Goal: Find specific page/section: Find specific page/section

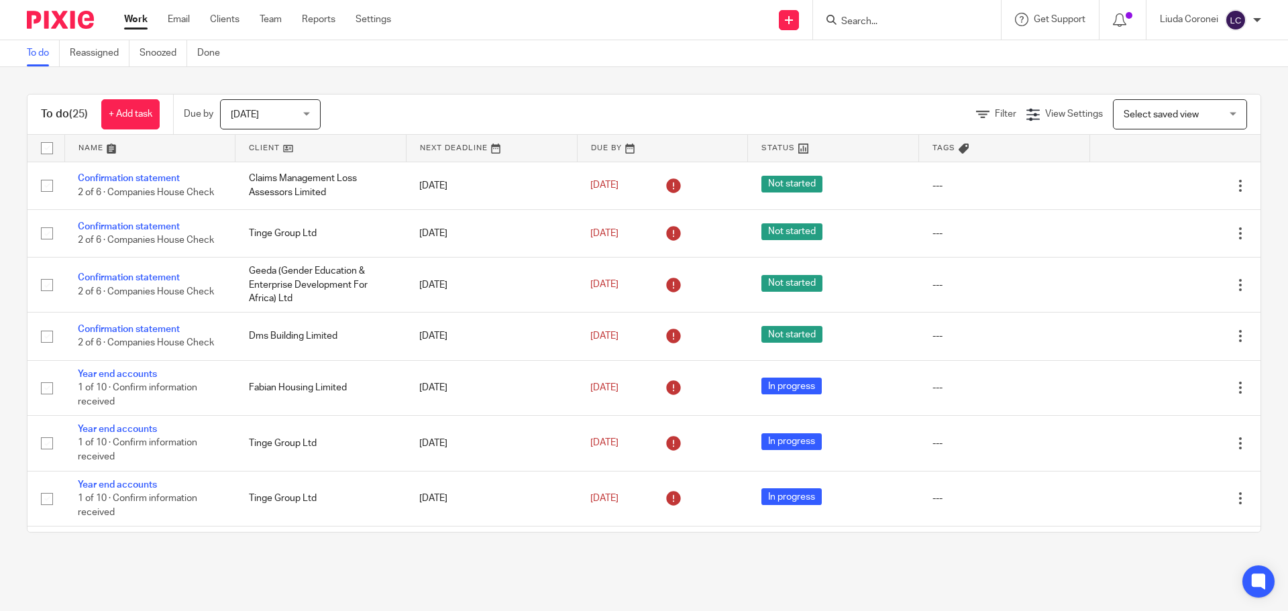
click at [885, 23] on input "Search" at bounding box center [900, 22] width 121 height 12
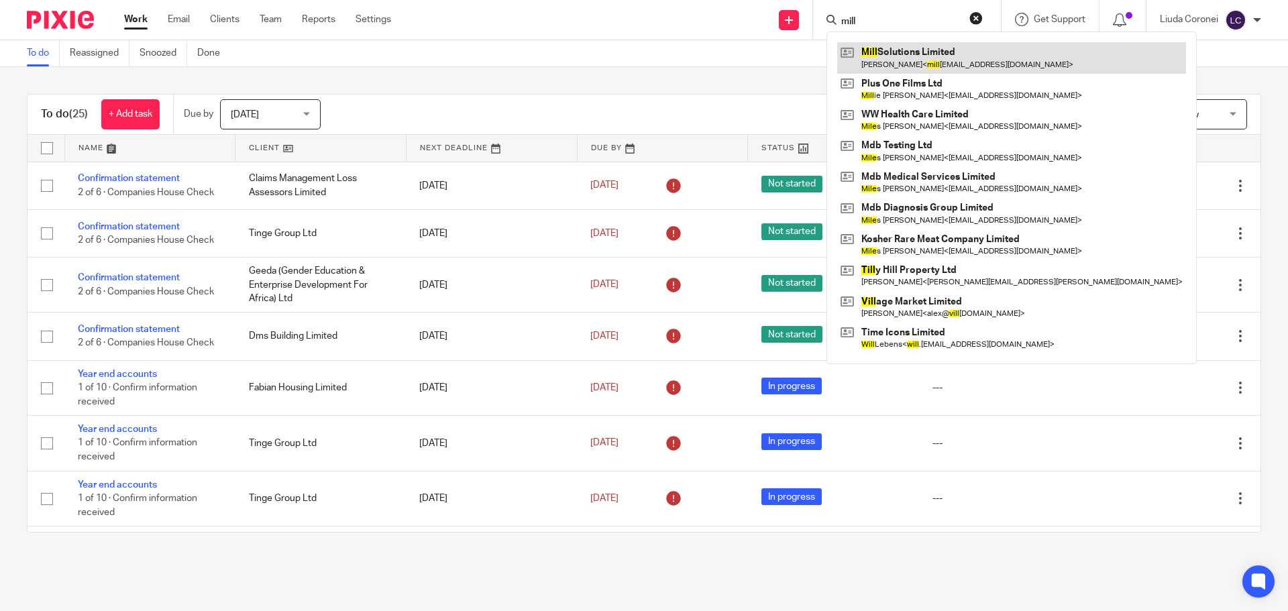
type input "mill"
click at [887, 63] on link at bounding box center [1012, 57] width 349 height 31
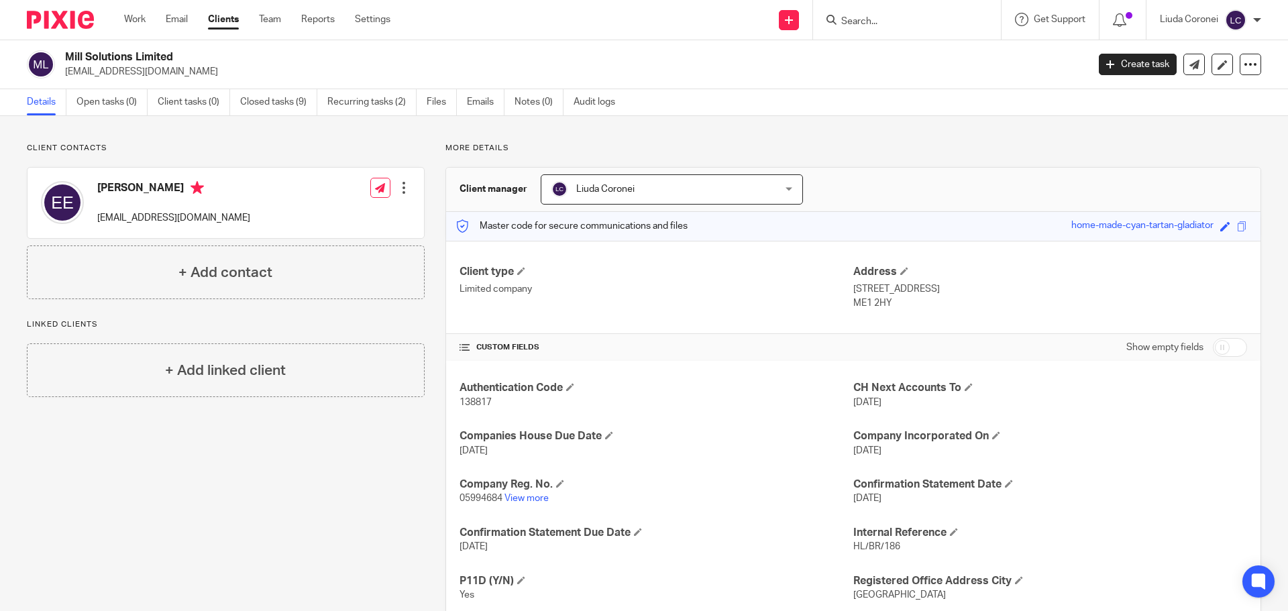
click at [478, 401] on span "138817" at bounding box center [476, 402] width 32 height 9
copy span "138817"
click at [871, 18] on input "Search" at bounding box center [900, 22] width 121 height 12
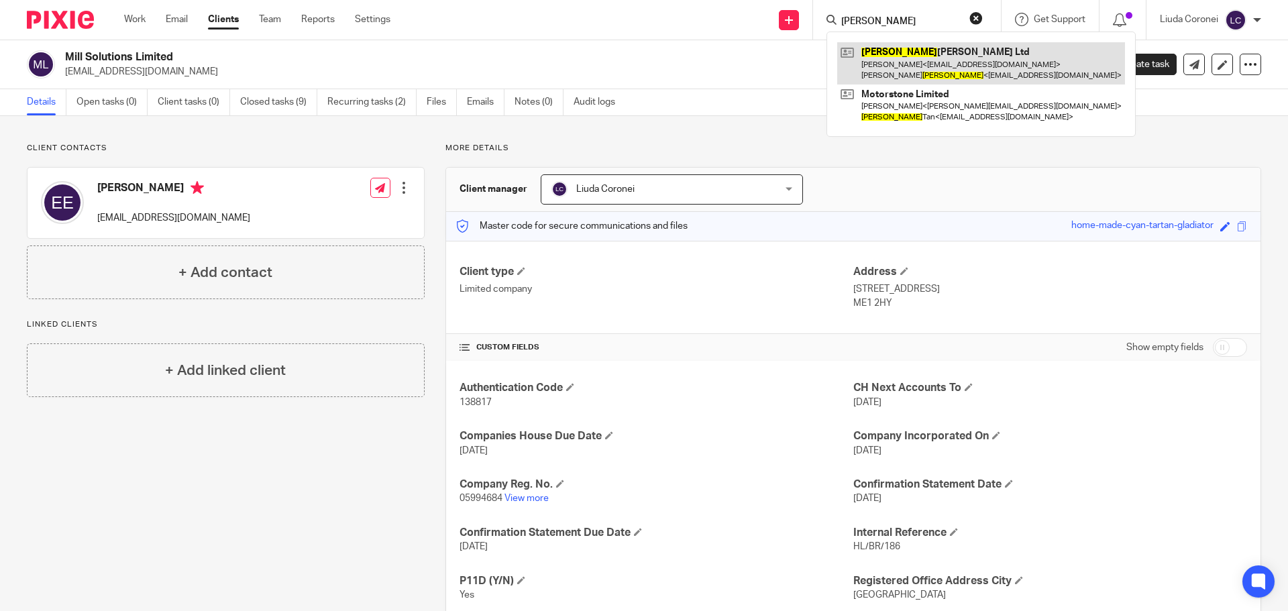
type input "[PERSON_NAME]"
click at [925, 66] on link at bounding box center [982, 63] width 288 height 42
